Goal: Check status: Check status

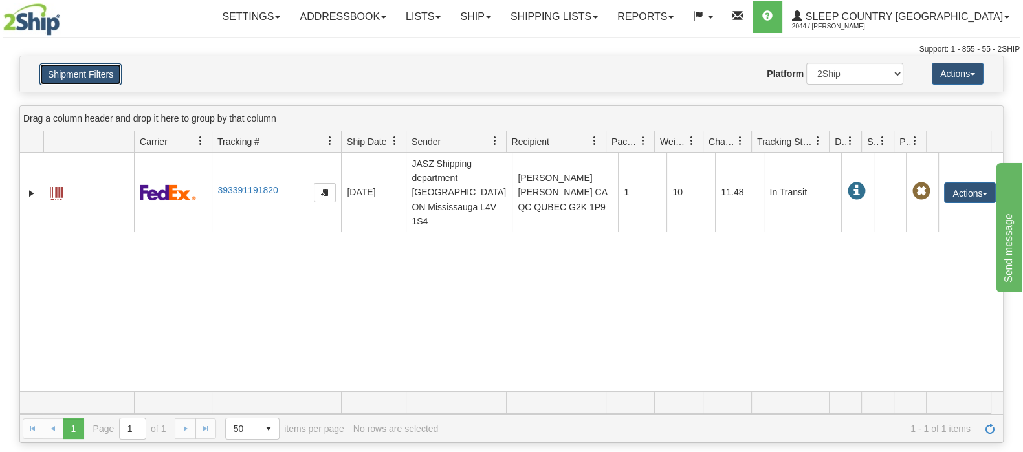
click at [107, 71] on button "Shipment Filters" at bounding box center [80, 74] width 82 height 22
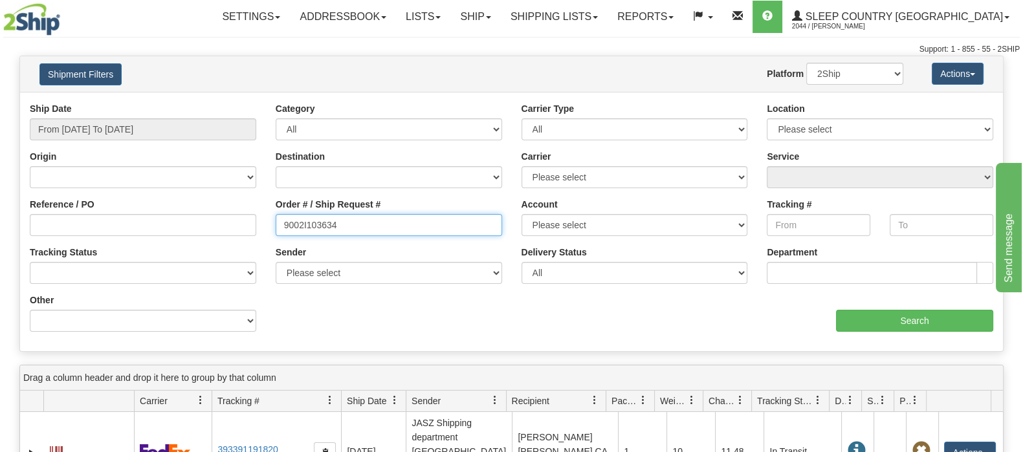
drag, startPoint x: 347, startPoint y: 226, endPoint x: 262, endPoint y: 227, distance: 85.4
click at [262, 102] on div "Reference / PO Order # / Ship Request # 9002I103634 Account Please select Canad…" at bounding box center [511, 102] width 983 height 0
paste input "095261"
type input "9002I095261"
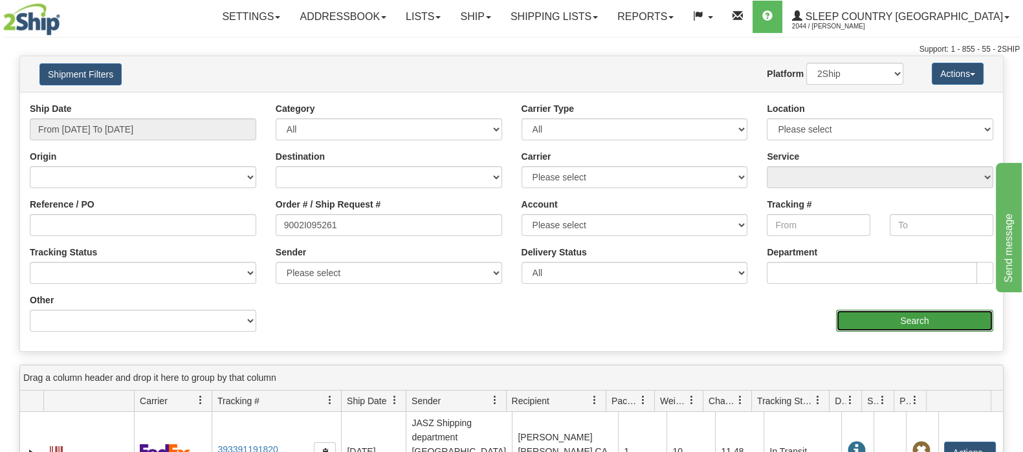
click at [851, 320] on input "Search" at bounding box center [914, 321] width 157 height 22
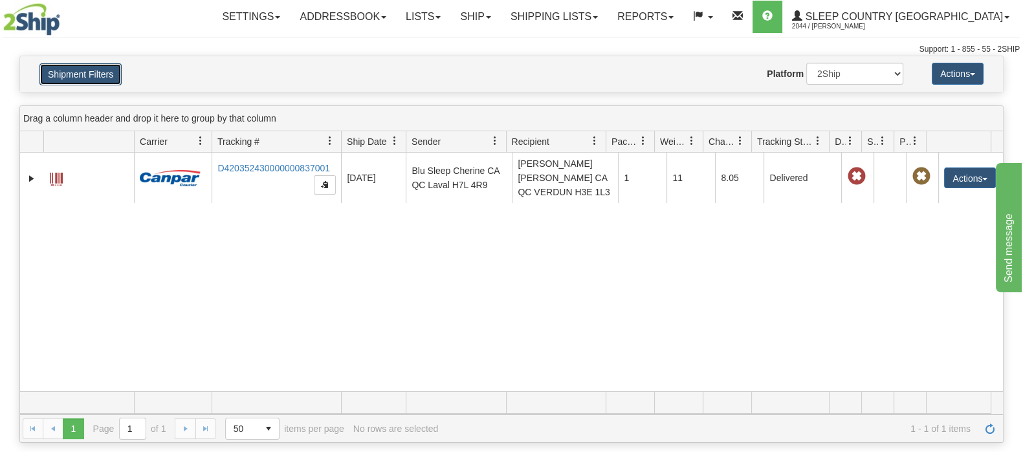
click at [104, 72] on button "Shipment Filters" at bounding box center [80, 74] width 82 height 22
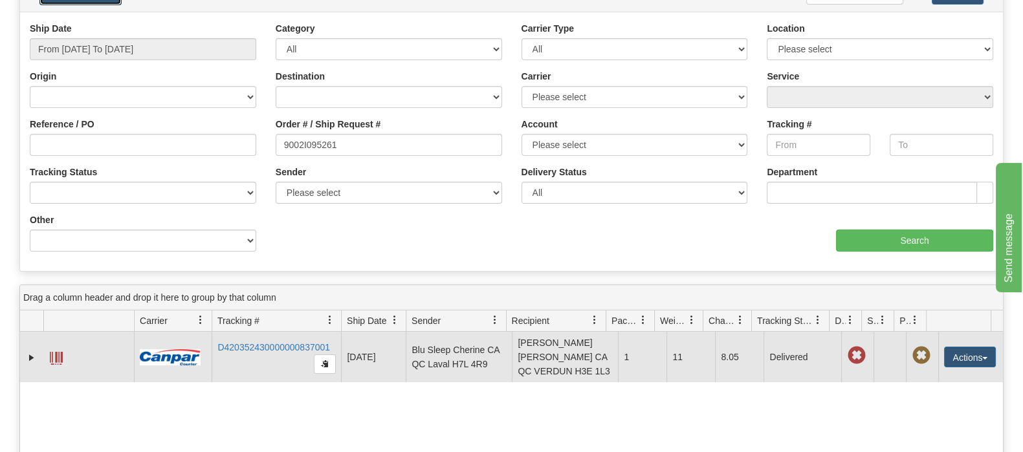
scroll to position [161, 0]
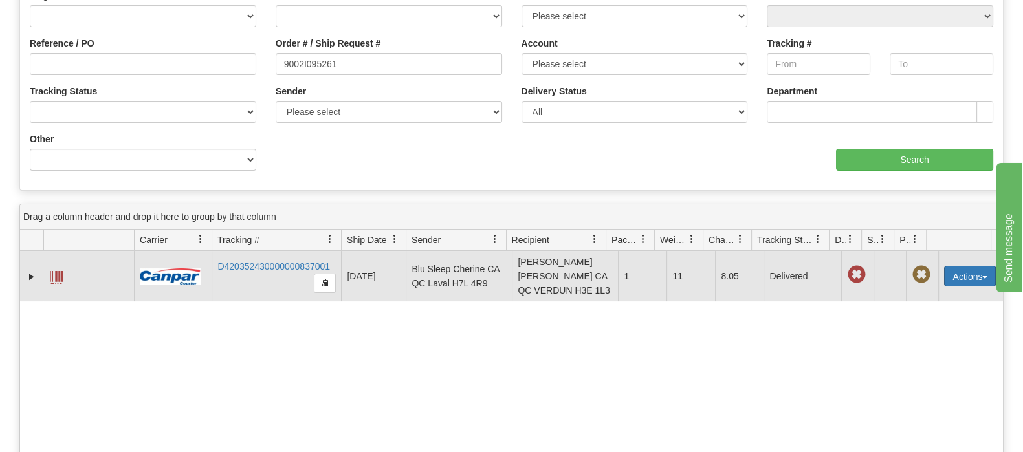
click at [970, 287] on button "Actions" at bounding box center [970, 276] width 52 height 21
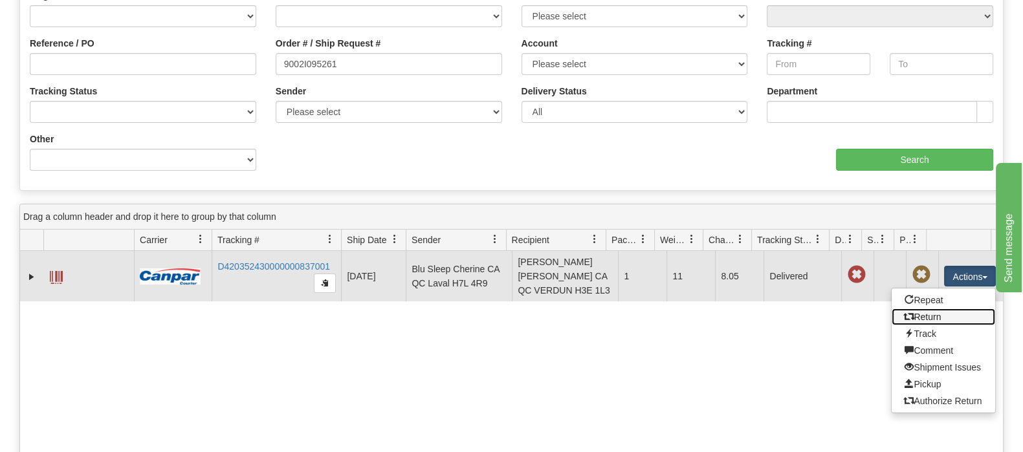
drag, startPoint x: 926, startPoint y: 339, endPoint x: 886, endPoint y: 351, distance: 42.0
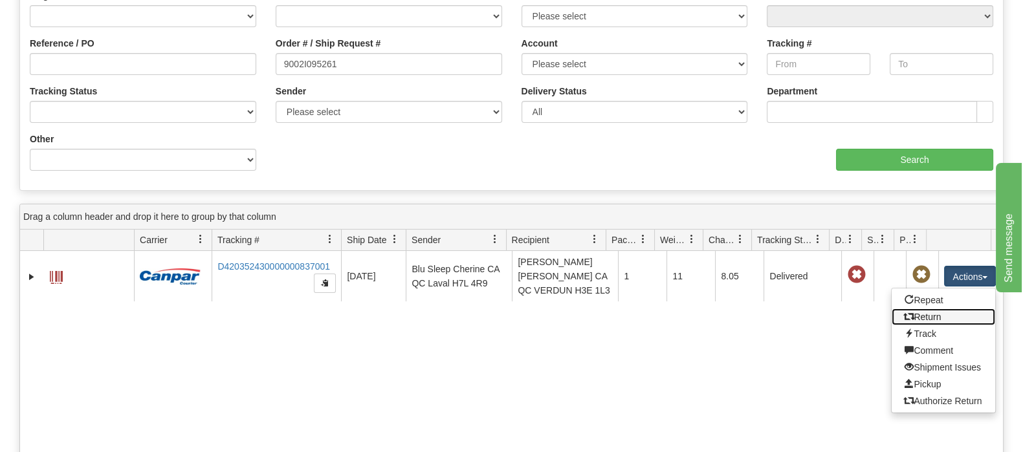
click at [926, 325] on link "Return" at bounding box center [944, 317] width 104 height 17
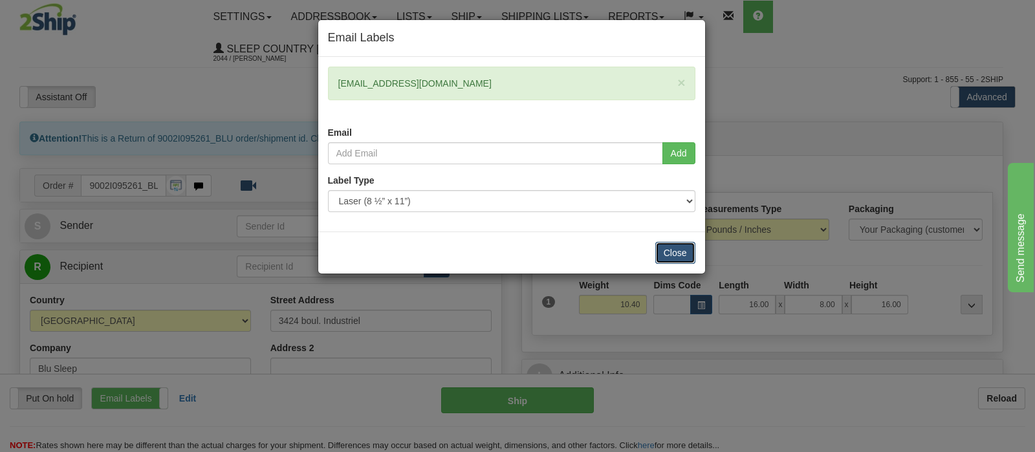
click at [676, 256] on button "Close" at bounding box center [675, 253] width 40 height 22
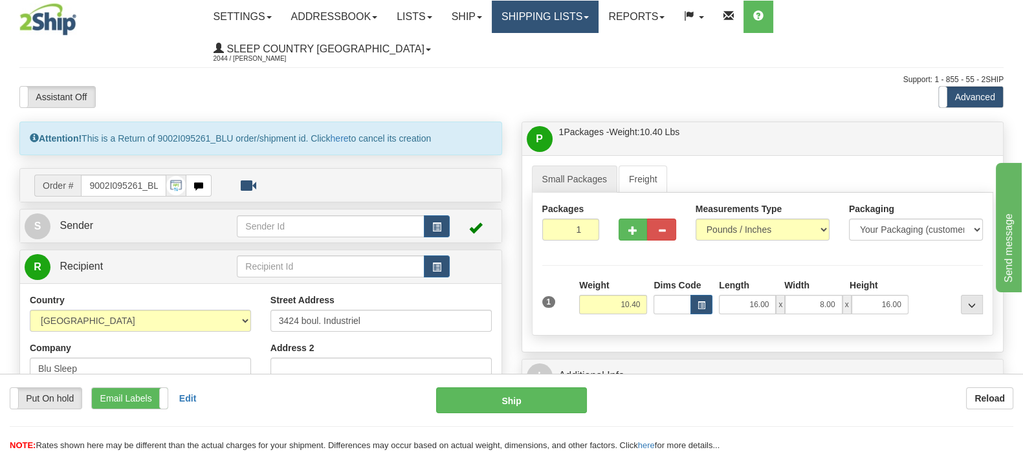
drag, startPoint x: 585, startPoint y: 17, endPoint x: 583, endPoint y: 40, distance: 22.7
click at [585, 18] on link "Shipping lists" at bounding box center [545, 17] width 107 height 32
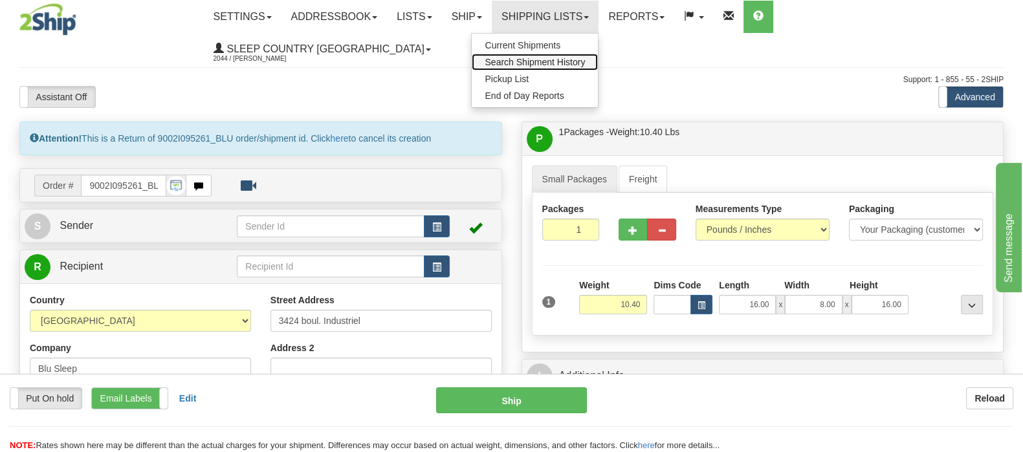
click at [585, 58] on span "Search Shipment History" at bounding box center [535, 62] width 100 height 10
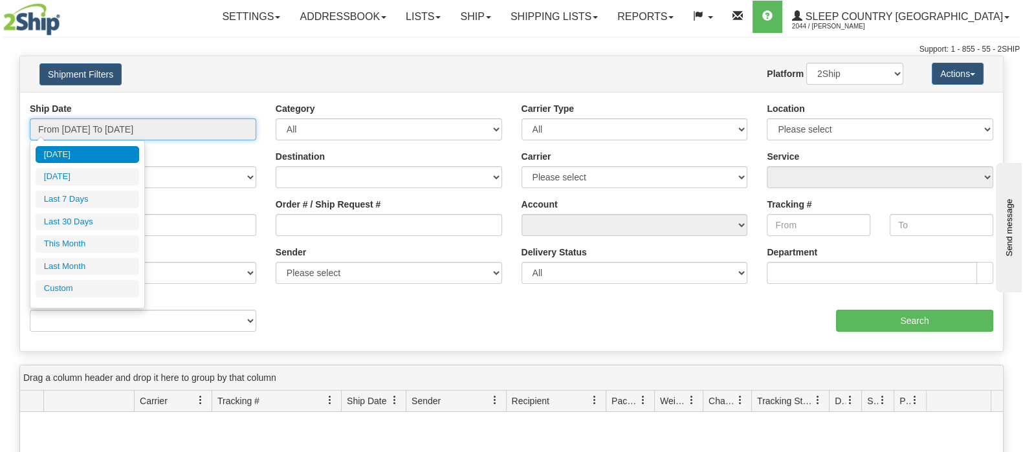
click at [191, 127] on input "From [DATE] To [DATE]" at bounding box center [143, 129] width 226 height 22
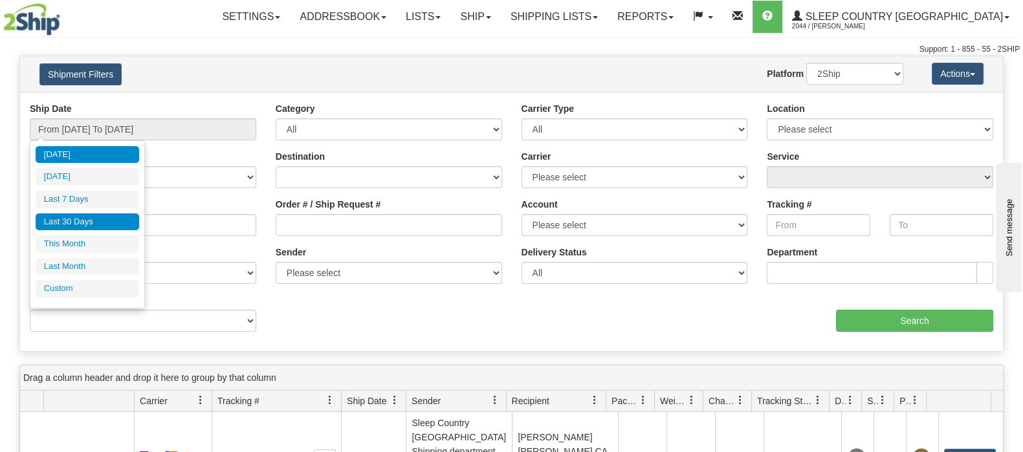
drag, startPoint x: 91, startPoint y: 217, endPoint x: 372, endPoint y: 217, distance: 281.4
click at [91, 218] on li "Last 30 Days" at bounding box center [88, 222] width 104 height 17
type input "From 08/23/2025 To 09/21/2025"
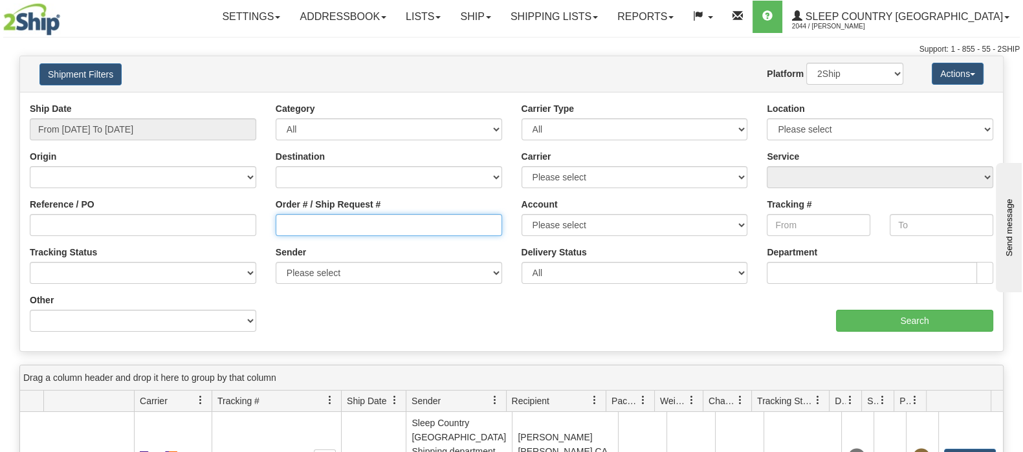
click at [394, 221] on input "Order # / Ship Request #" at bounding box center [389, 225] width 226 height 22
paste input "9000I100577"
type input "9000I100577"
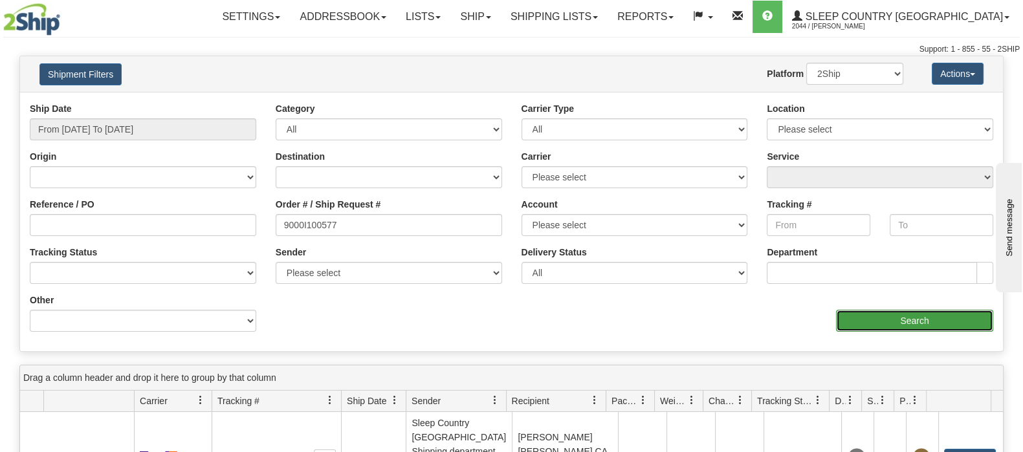
click at [860, 310] on input "Search" at bounding box center [914, 321] width 157 height 22
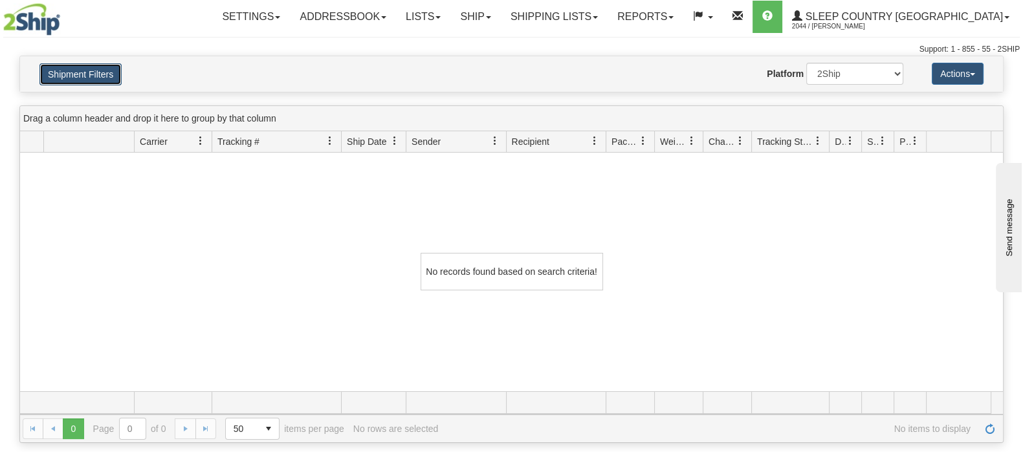
click at [112, 76] on button "Shipment Filters" at bounding box center [80, 74] width 82 height 22
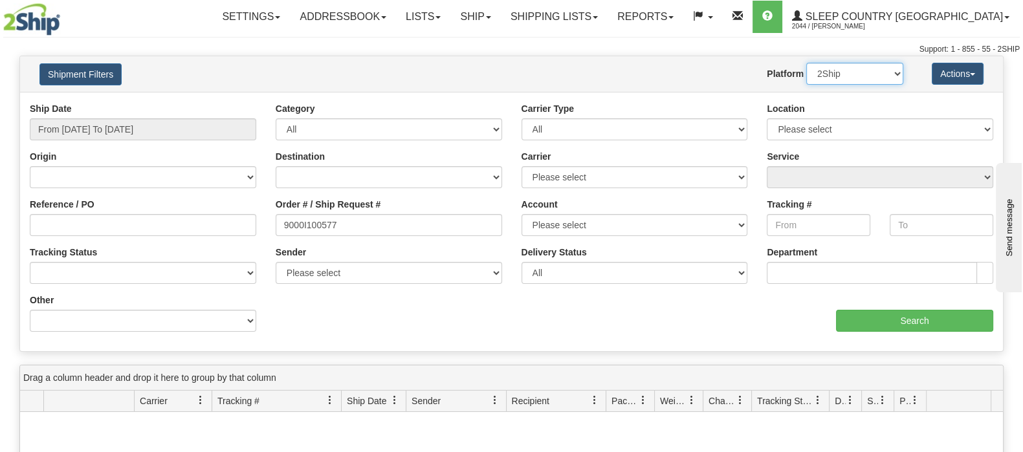
drag, startPoint x: 873, startPoint y: 72, endPoint x: 864, endPoint y: 82, distance: 13.8
click at [871, 73] on select "2Ship Imported" at bounding box center [854, 74] width 97 height 22
select select "1"
click at [806, 63] on select "2Ship Imported" at bounding box center [854, 74] width 97 height 22
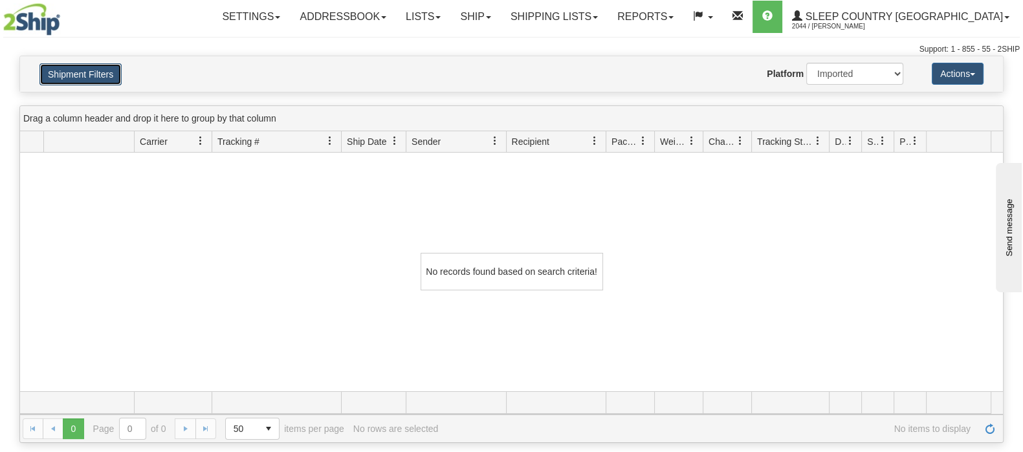
click at [76, 69] on button "Shipment Filters" at bounding box center [80, 74] width 82 height 22
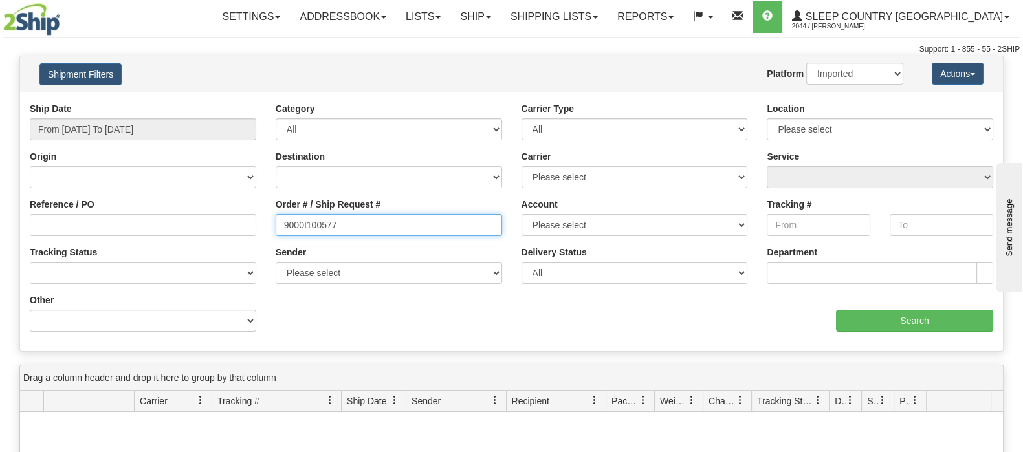
drag, startPoint x: 337, startPoint y: 228, endPoint x: 264, endPoint y: 221, distance: 73.5
click at [264, 102] on div "Reference / PO Order # / Ship Request # 9000I100577 Account Please select Canad…" at bounding box center [511, 102] width 983 height 0
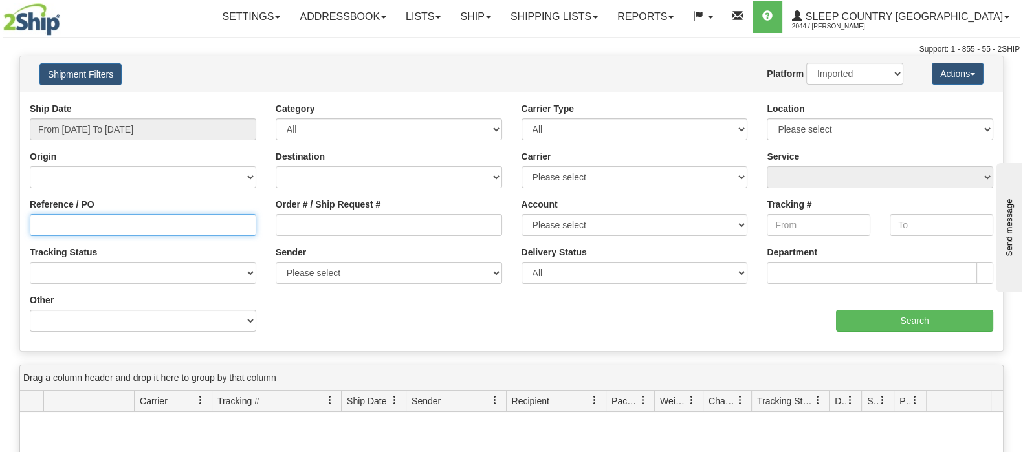
click at [174, 225] on input "Reference / PO" at bounding box center [143, 225] width 226 height 22
paste input "9000I100577"
type input "9000I100577"
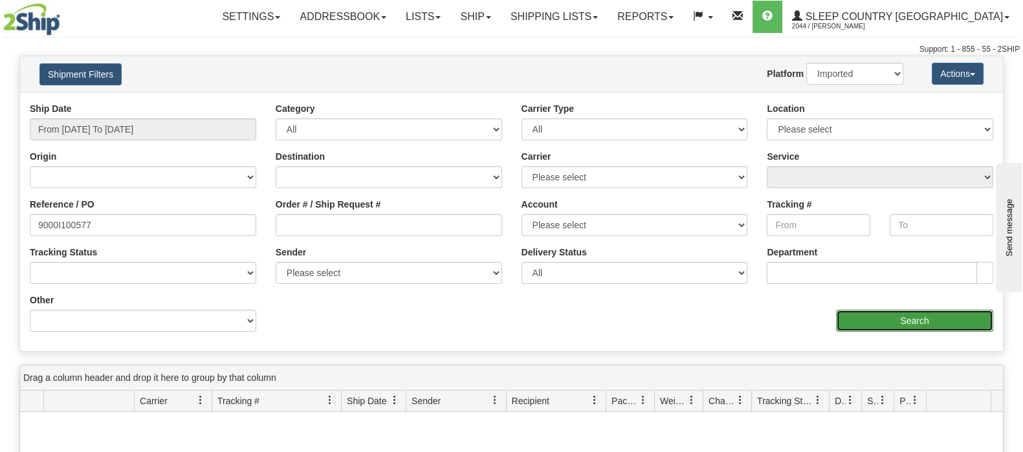
click at [860, 314] on input "Search" at bounding box center [914, 321] width 157 height 22
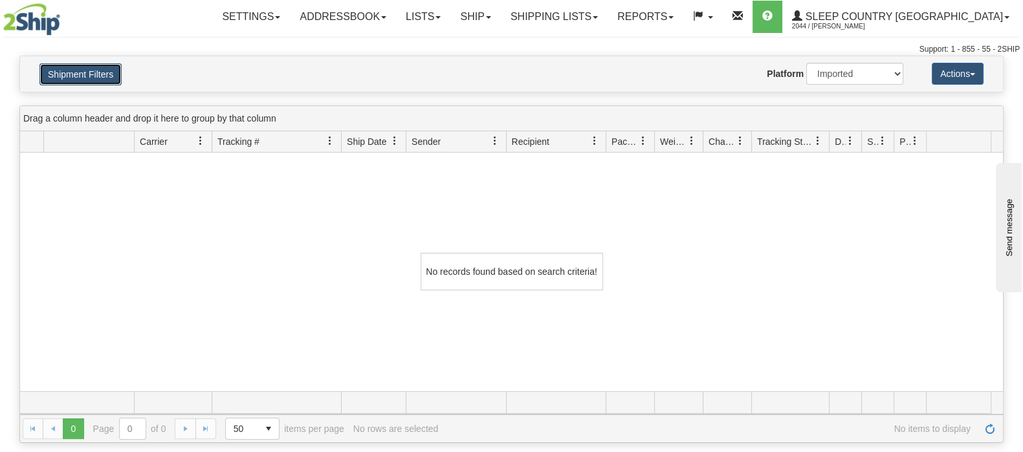
click at [87, 69] on button "Shipment Filters" at bounding box center [80, 74] width 82 height 22
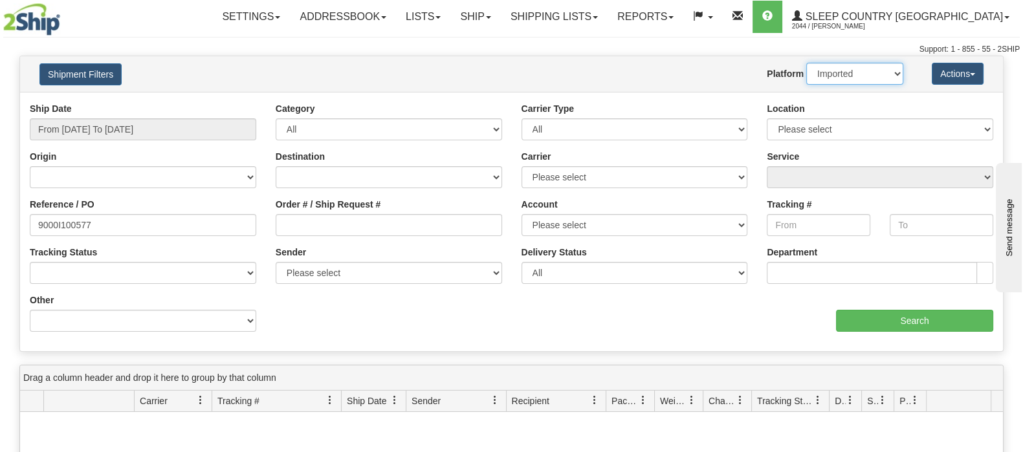
drag, startPoint x: 848, startPoint y: 65, endPoint x: 846, endPoint y: 72, distance: 6.6
click at [847, 69] on select "2Ship Imported" at bounding box center [854, 74] width 97 height 22
select select "0"
click at [806, 63] on select "2Ship Imported" at bounding box center [854, 74] width 97 height 22
